Goal: Transaction & Acquisition: Purchase product/service

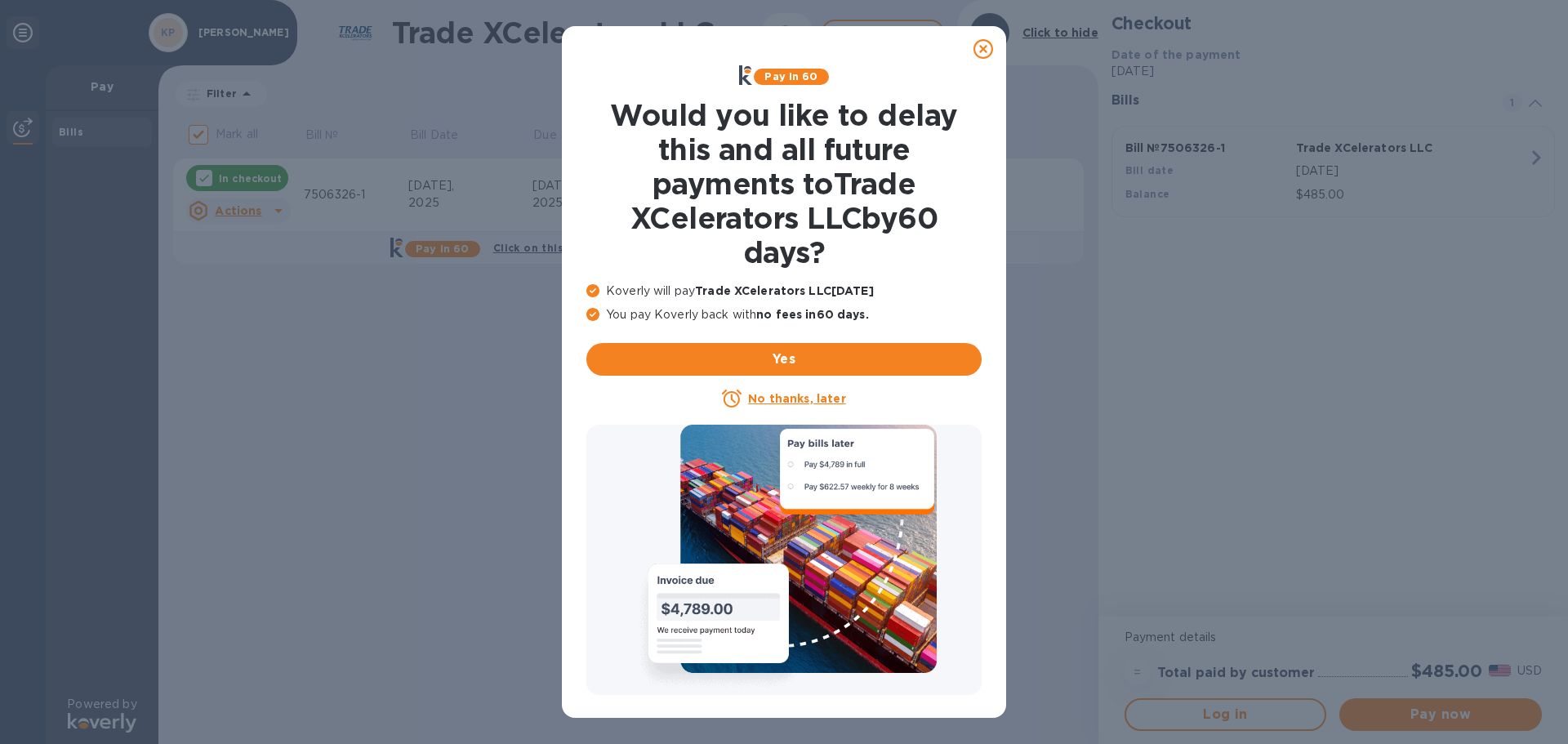
click at [981, 46] on icon at bounding box center [983, 49] width 19 height 19
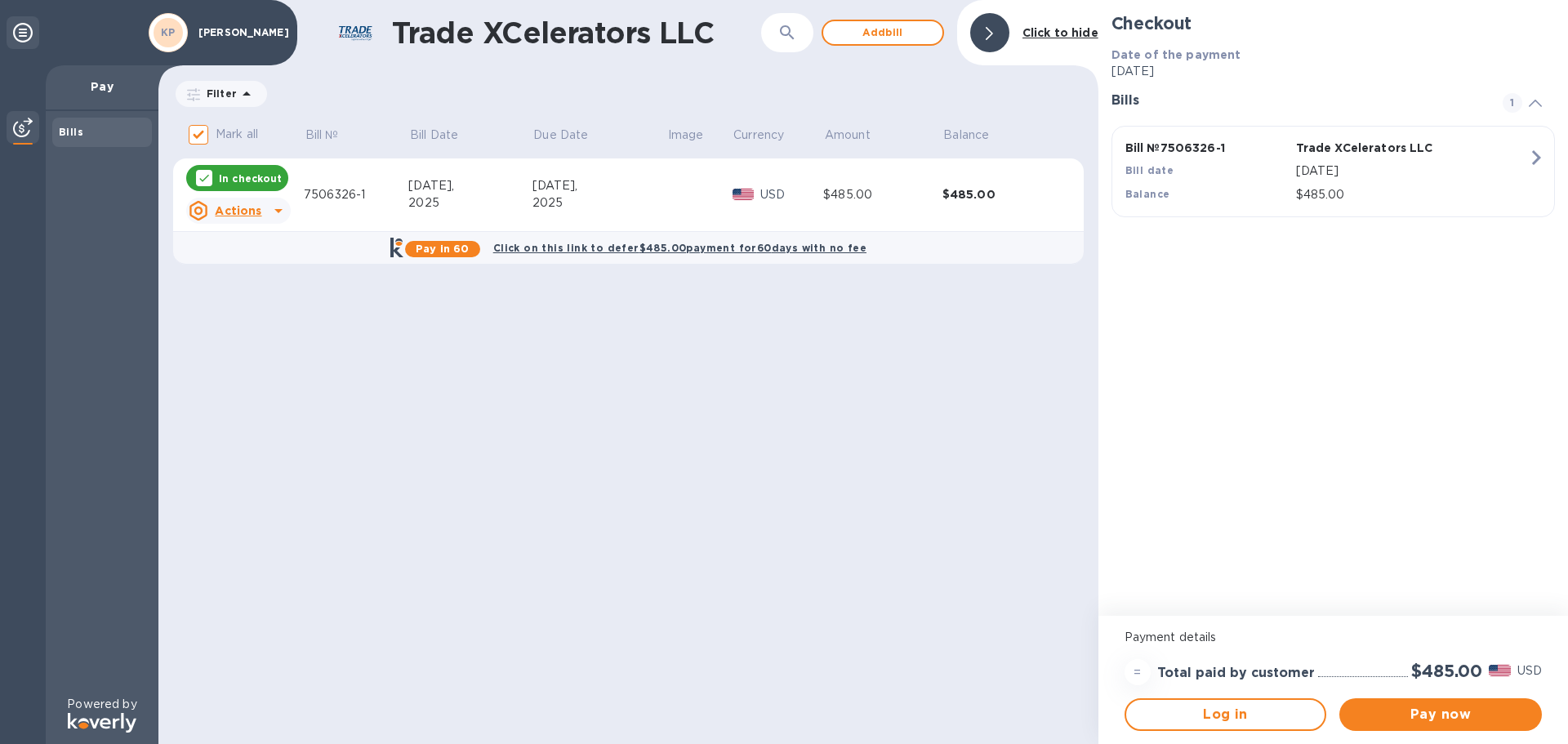
click at [316, 193] on div "7506326-1" at bounding box center [356, 194] width 104 height 17
click at [245, 29] on p "Kevi Potter" at bounding box center [239, 33] width 81 height 11
click at [92, 87] on p "Pay" at bounding box center [102, 87] width 87 height 16
click at [54, 134] on div "Bills" at bounding box center [102, 132] width 100 height 29
click at [62, 131] on b "Bills" at bounding box center [72, 132] width 25 height 12
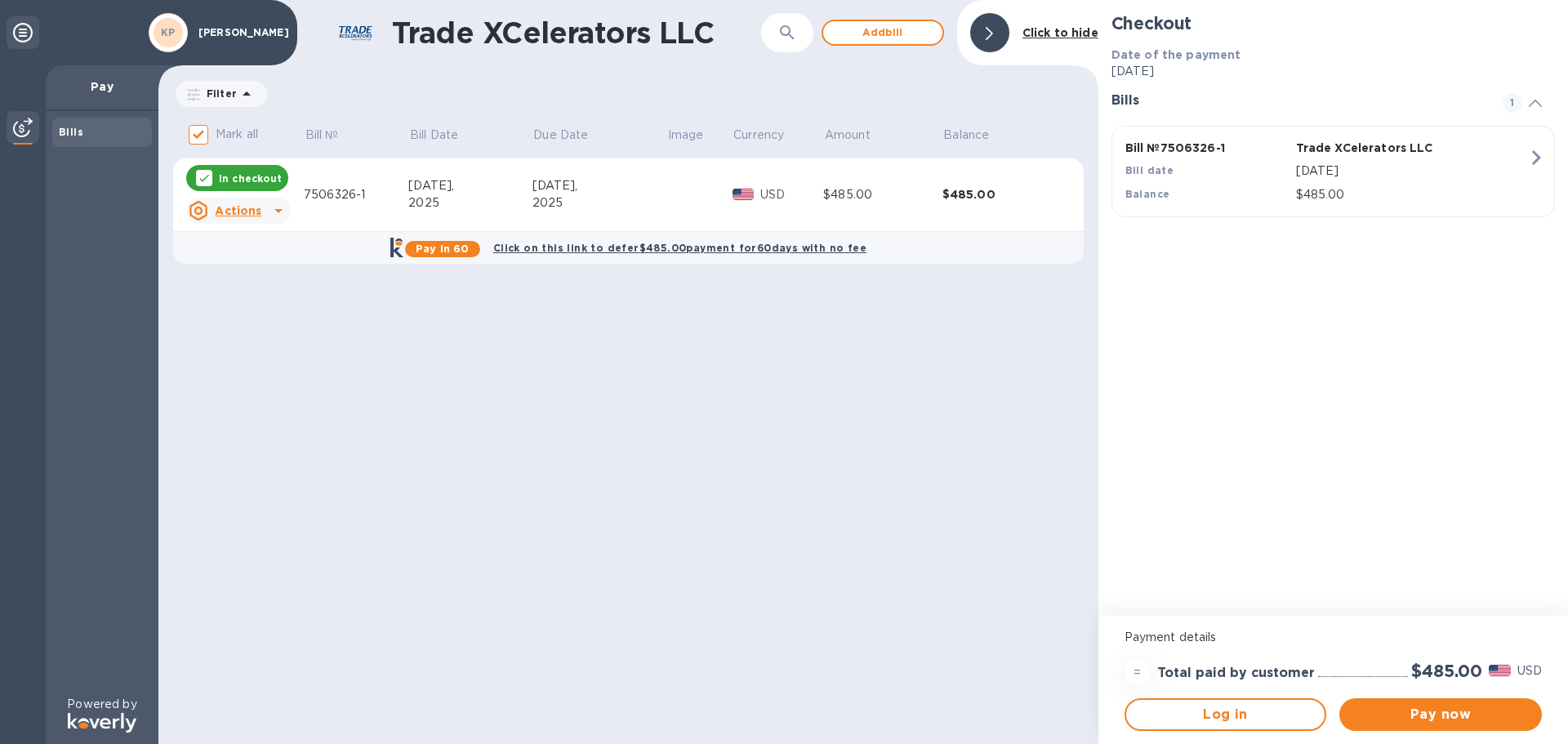
click at [16, 133] on img at bounding box center [23, 127] width 19 height 19
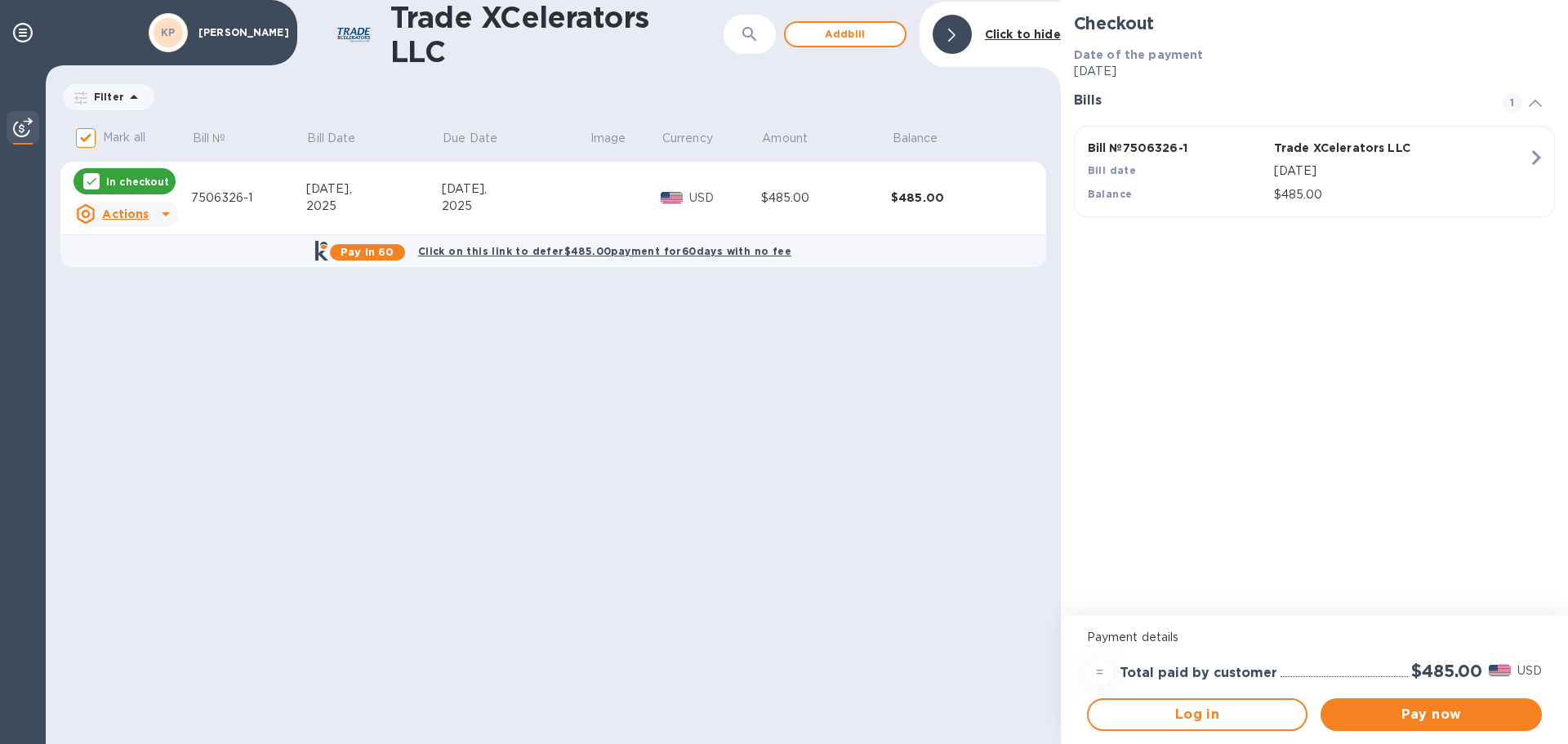
click at [16, 133] on img at bounding box center [23, 127] width 19 height 19
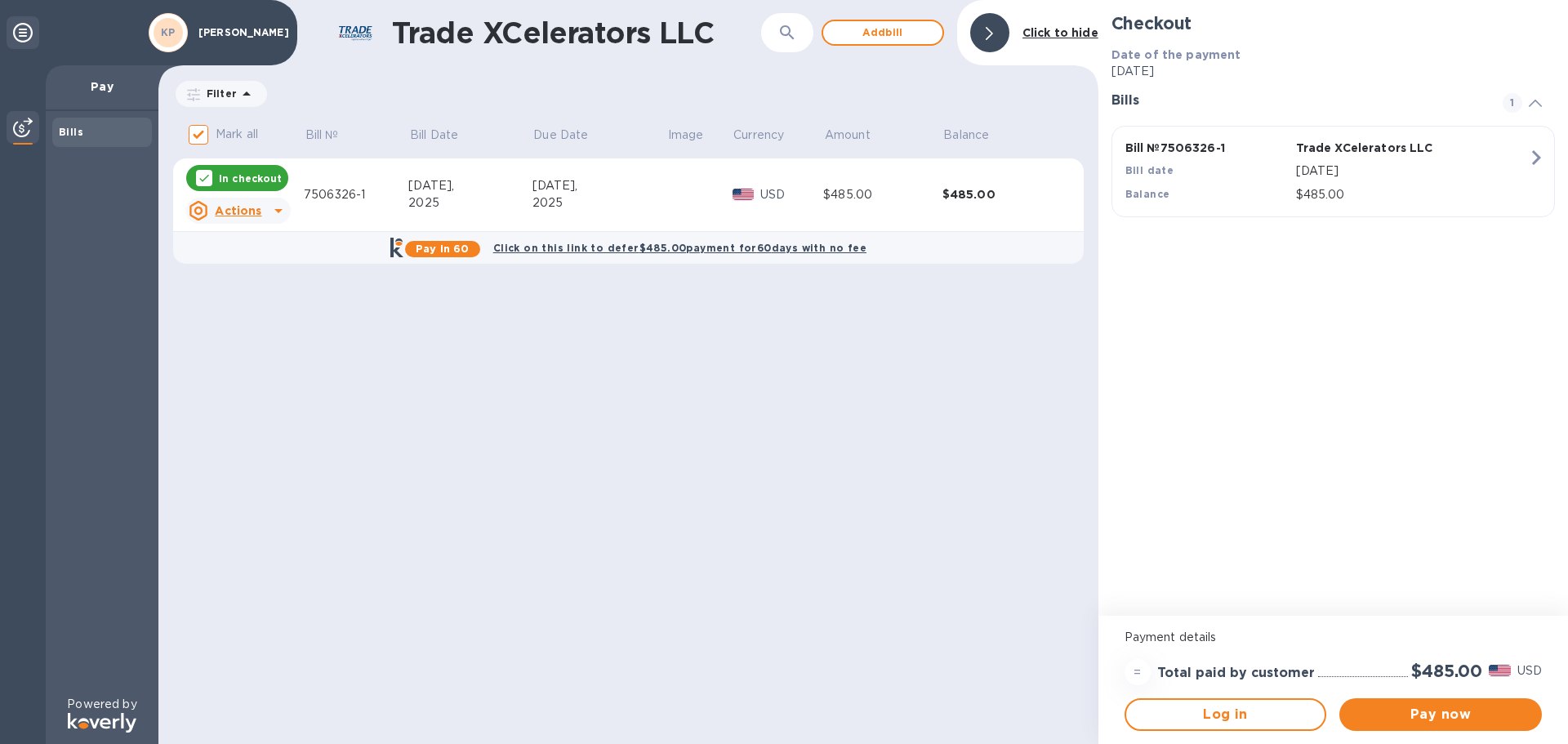
click at [178, 39] on div "KP" at bounding box center [168, 32] width 29 height 29
click at [21, 38] on icon at bounding box center [23, 33] width 19 height 19
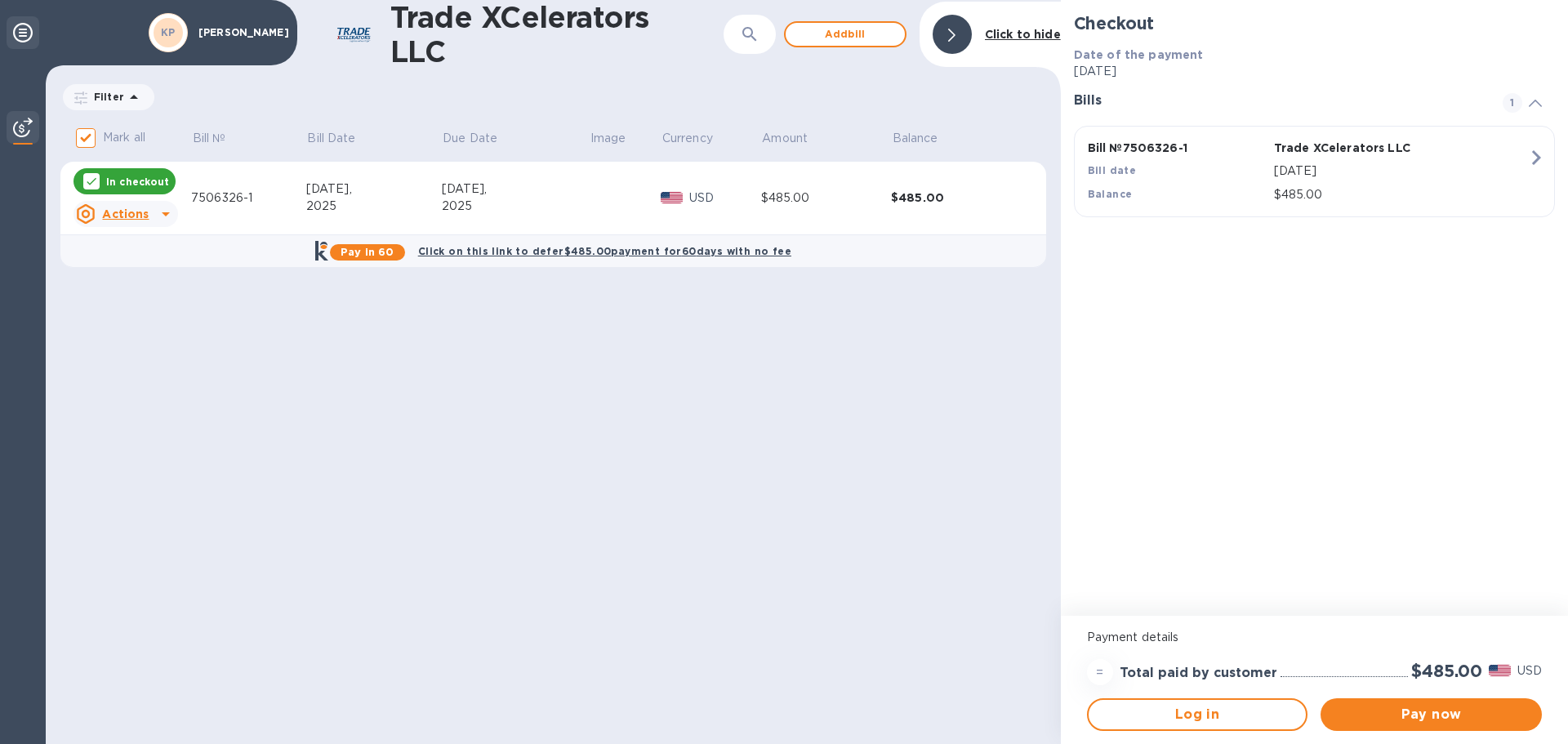
click at [21, 38] on icon at bounding box center [23, 33] width 19 height 19
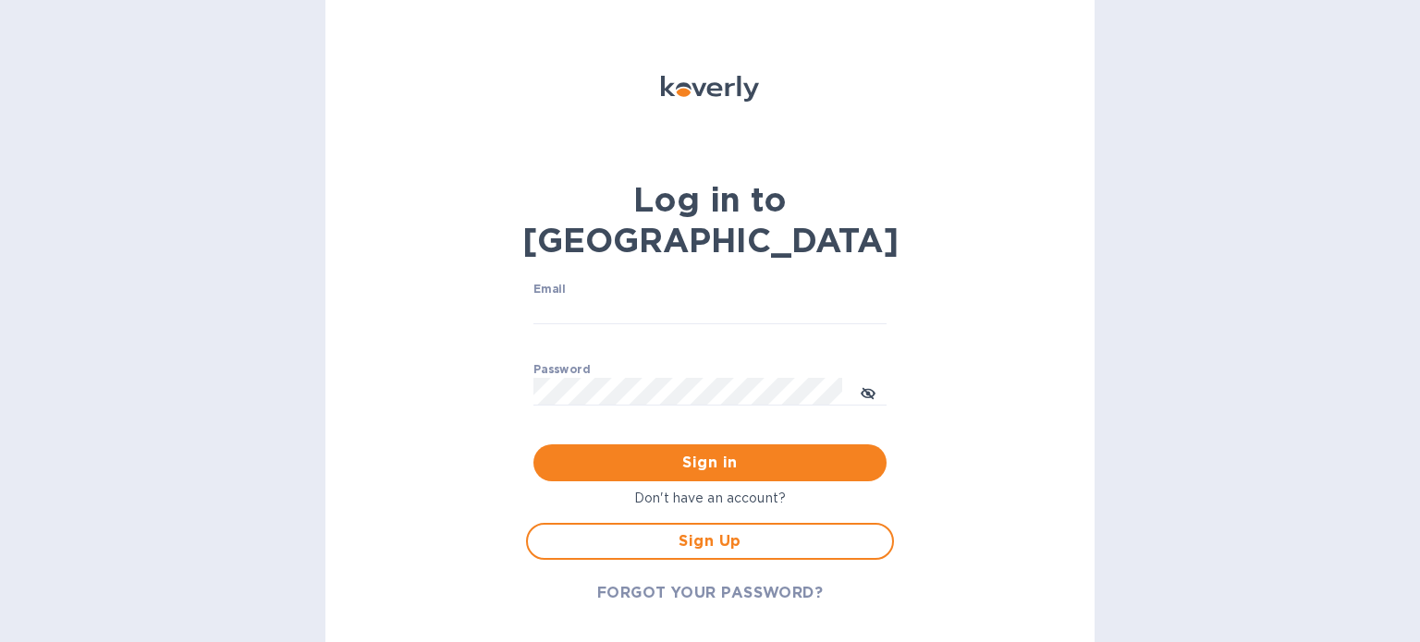
click at [729, 489] on p "Don't have an account?" at bounding box center [710, 498] width 368 height 19
click at [712, 531] on span "Sign Up" at bounding box center [710, 542] width 335 height 22
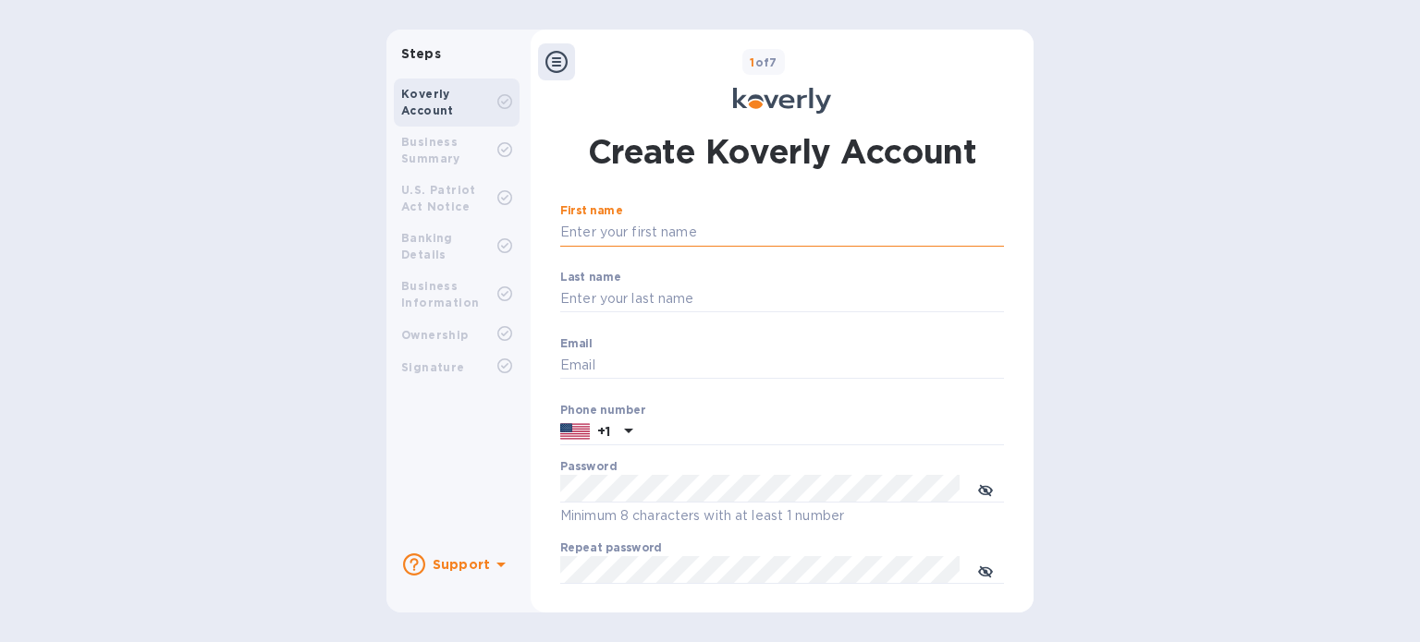
click at [672, 231] on input "First name" at bounding box center [782, 233] width 444 height 28
type input "Kevi"
click at [700, 286] on input "Last name" at bounding box center [782, 300] width 444 height 28
type input "Potter"
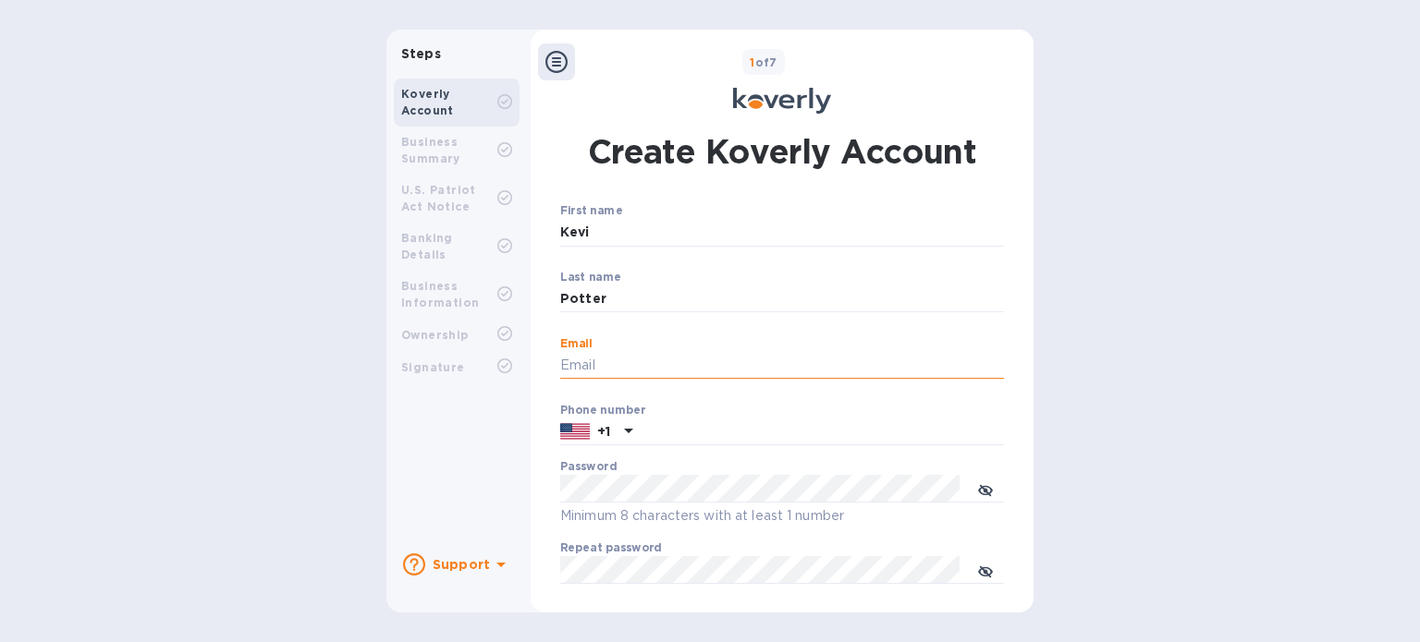
click at [691, 356] on input "Email" at bounding box center [782, 366] width 444 height 28
type input "[EMAIL_ADDRESS][DOMAIN_NAME]"
click at [703, 441] on input "text" at bounding box center [822, 433] width 364 height 28
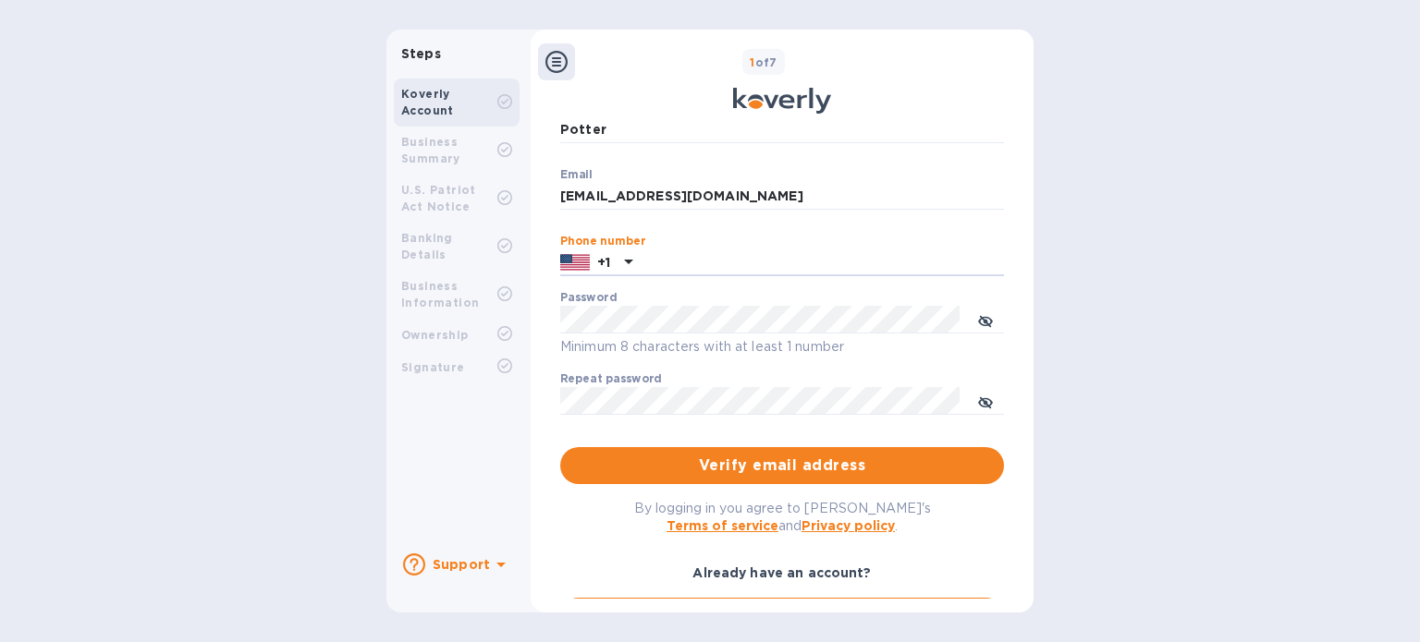
scroll to position [267, 0]
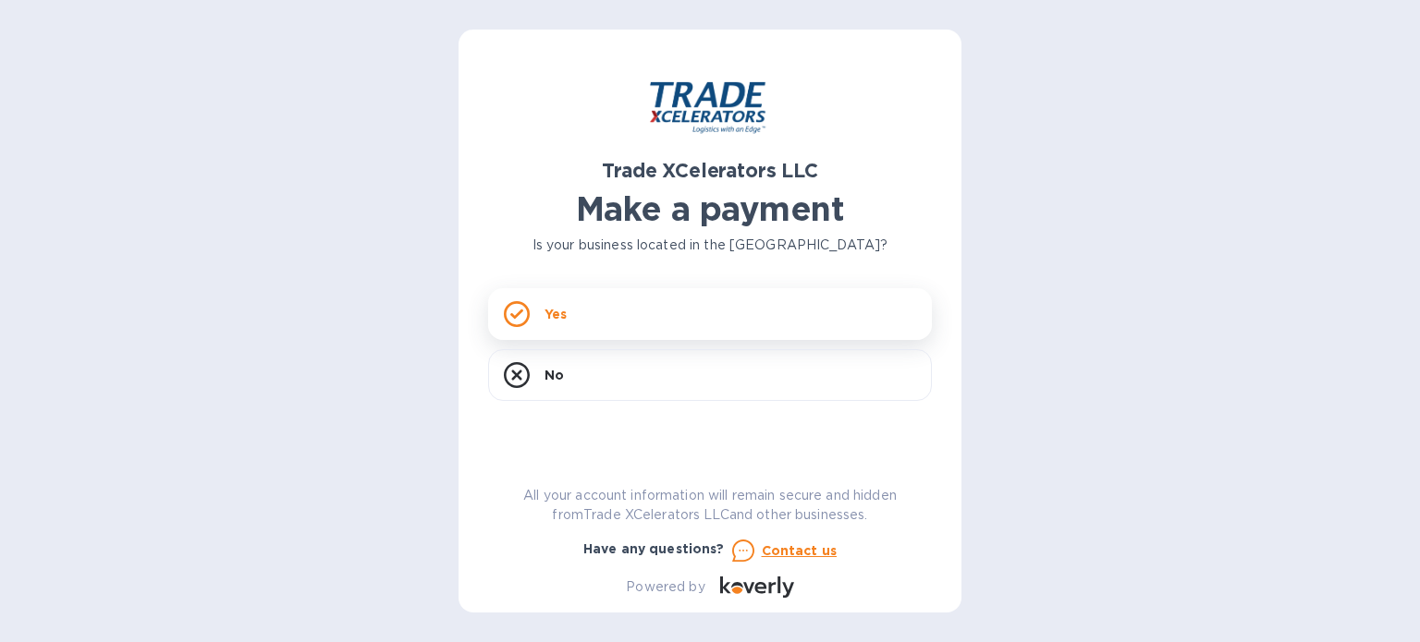
click at [712, 311] on div "Yes" at bounding box center [710, 314] width 444 height 52
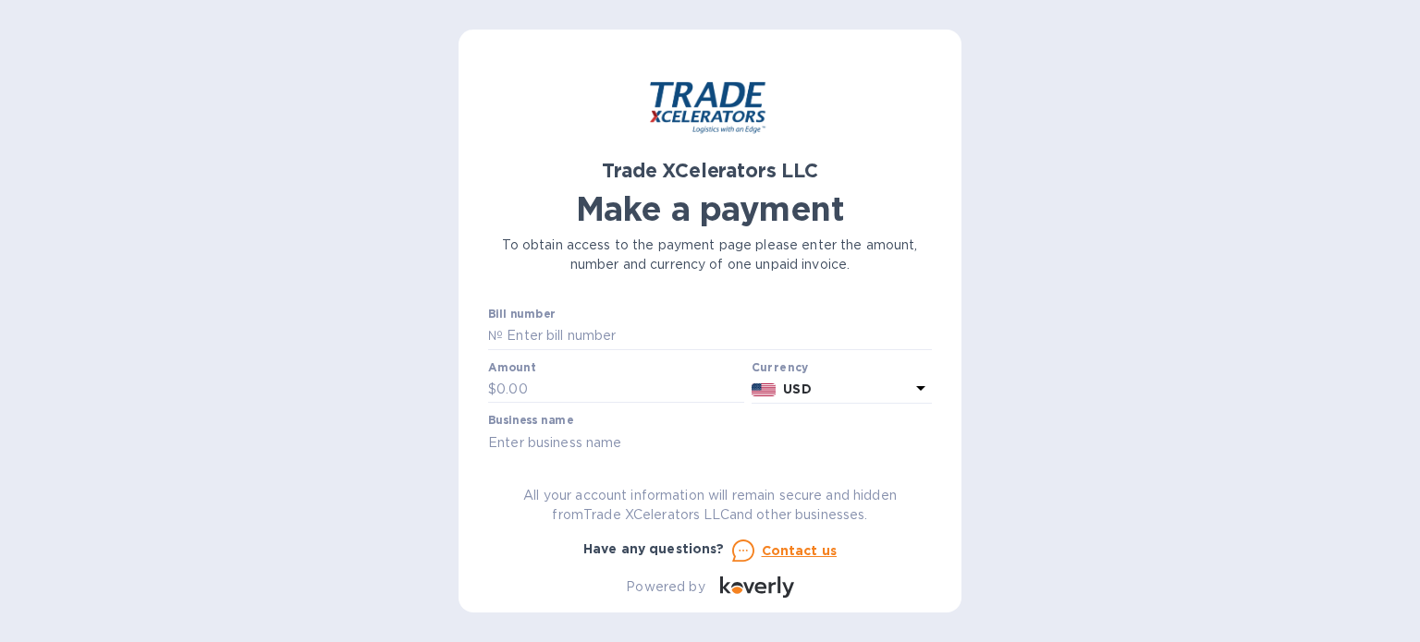
click at [620, 328] on input "text" at bounding box center [717, 337] width 429 height 28
type input "7506326-1"
click at [600, 381] on input "text" at bounding box center [620, 390] width 248 height 28
type input "485"
click at [581, 443] on input "text" at bounding box center [710, 443] width 444 height 28
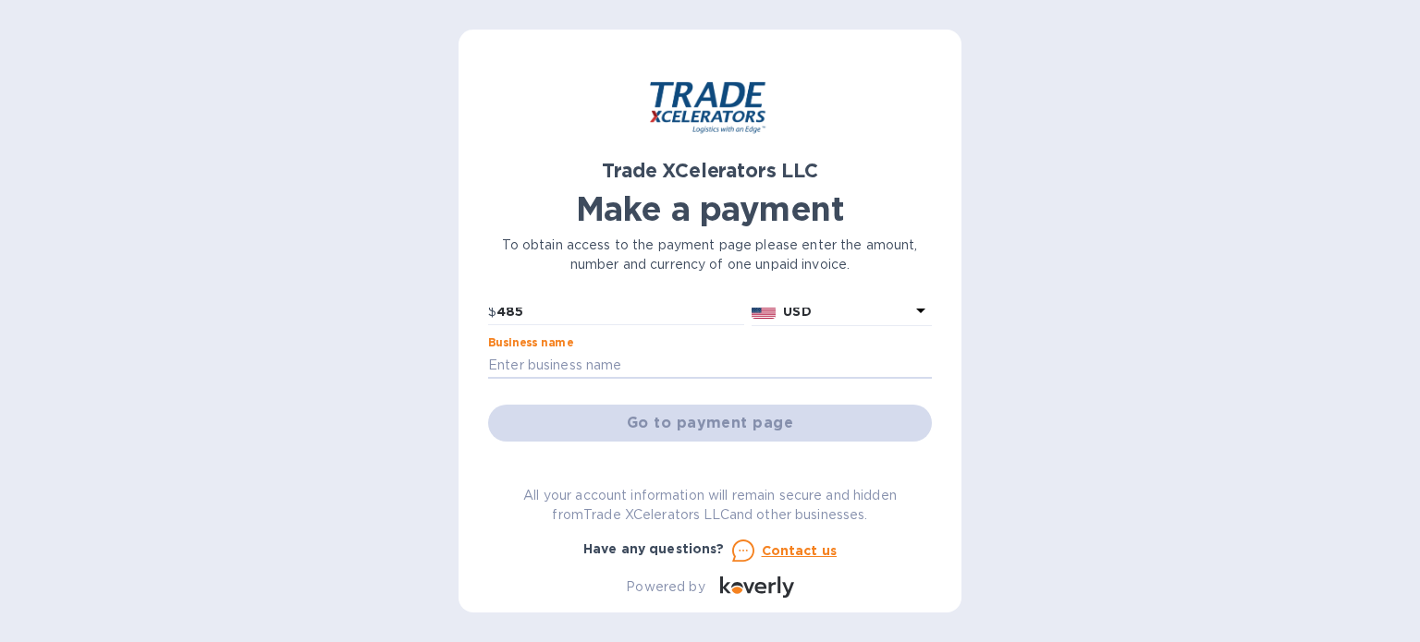
scroll to position [91, 0]
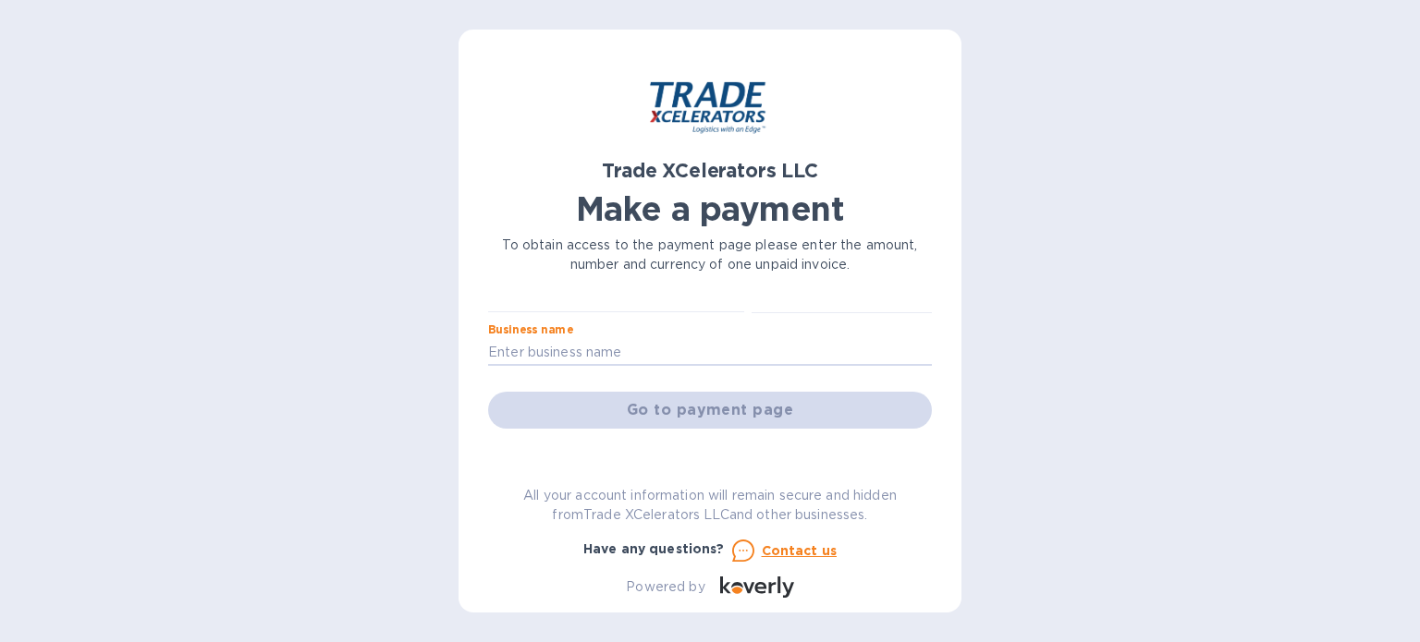
type input "Kevi Potter"
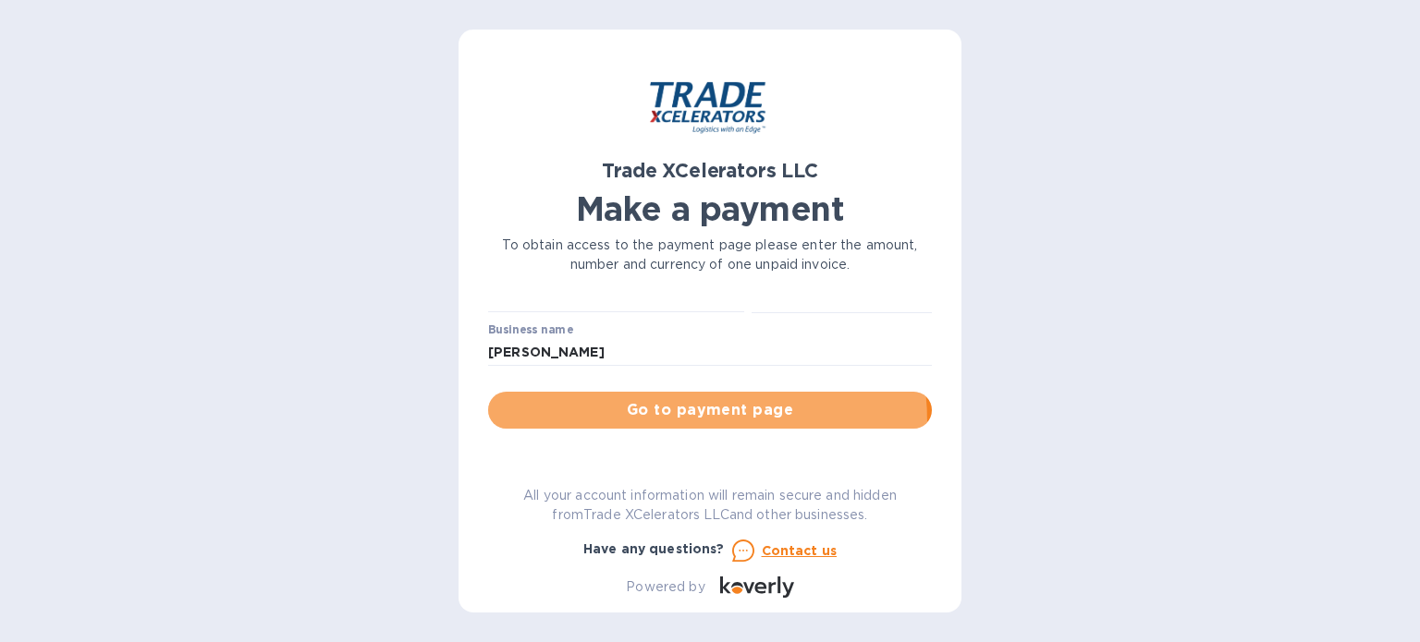
click at [630, 422] on button "Go to payment page" at bounding box center [710, 410] width 444 height 37
